Goal: Ask a question

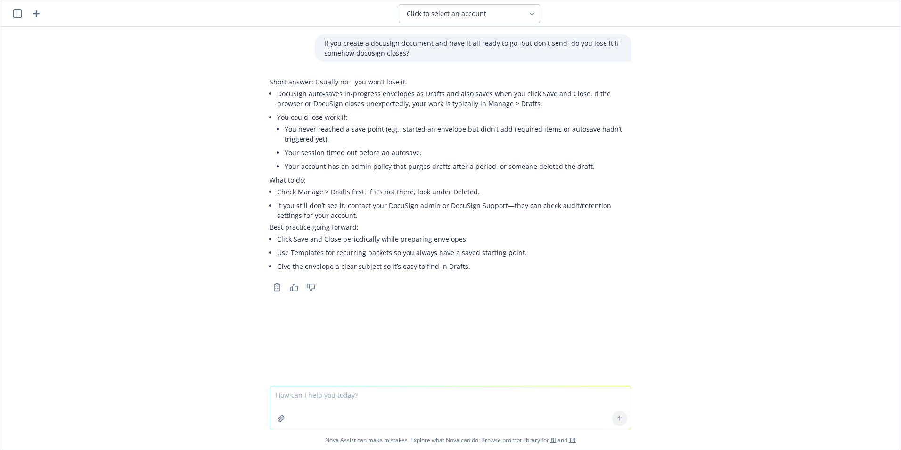
click at [14, 15] on icon "button" at bounding box center [17, 13] width 8 height 8
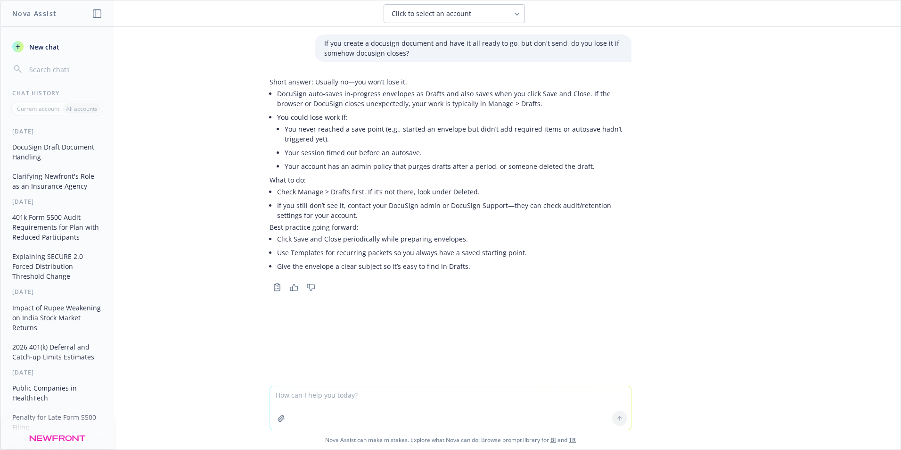
click at [41, 47] on span "New chat" at bounding box center [43, 47] width 32 height 10
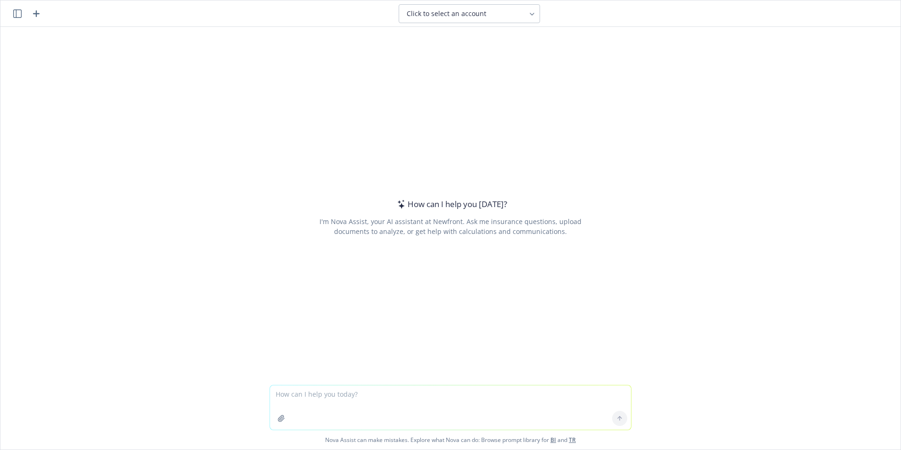
click at [296, 393] on textarea at bounding box center [450, 407] width 361 height 44
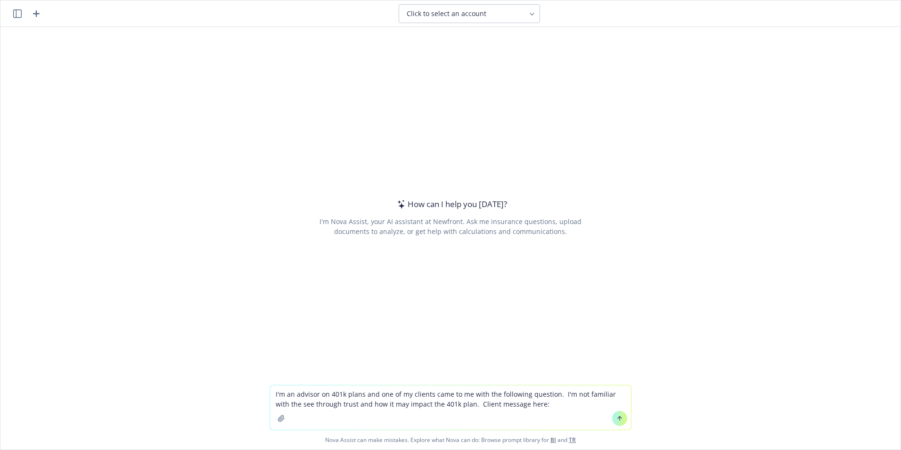
click at [530, 403] on textarea "I'm an advisor on 401k plans and one of my clients came to me with the followin…" at bounding box center [450, 407] width 361 height 44
paste textarea "An employee passed and I have a trust document and death certificate. I have up…"
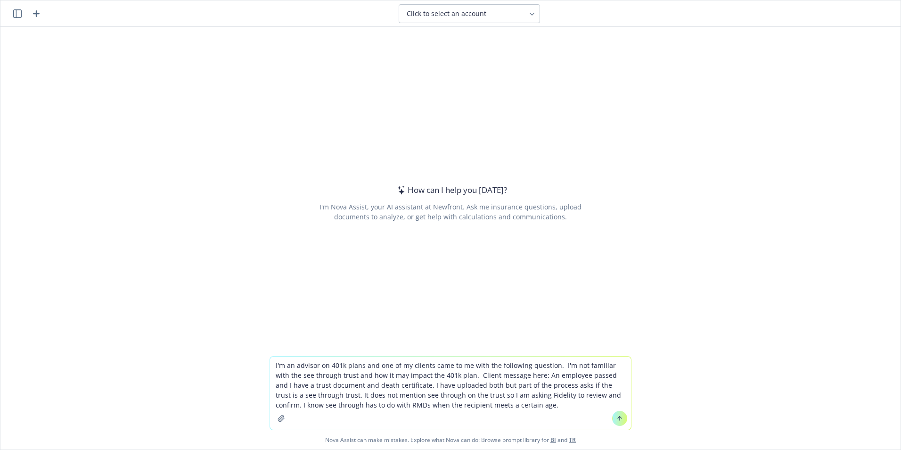
type textarea "I'm an advisor on 401k plans and one of my clients came to me with the followin…"
click at [618, 418] on icon at bounding box center [620, 417] width 4 height 2
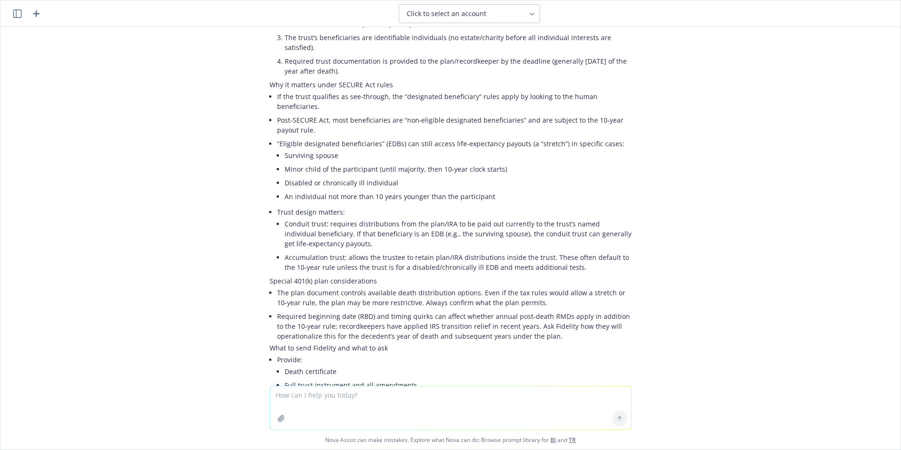
scroll to position [236, 0]
